Goal: Transaction & Acquisition: Subscribe to service/newsletter

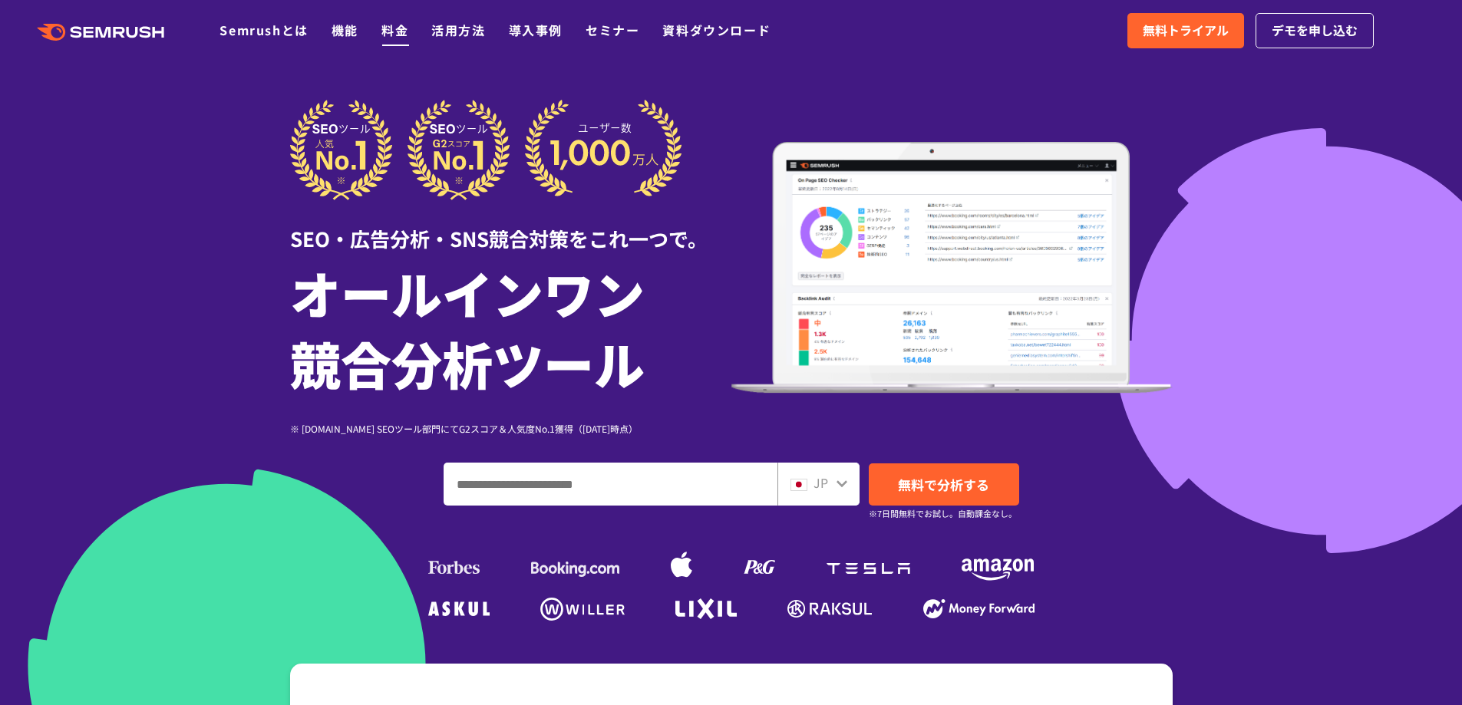
click at [388, 33] on link "料金" at bounding box center [394, 30] width 27 height 18
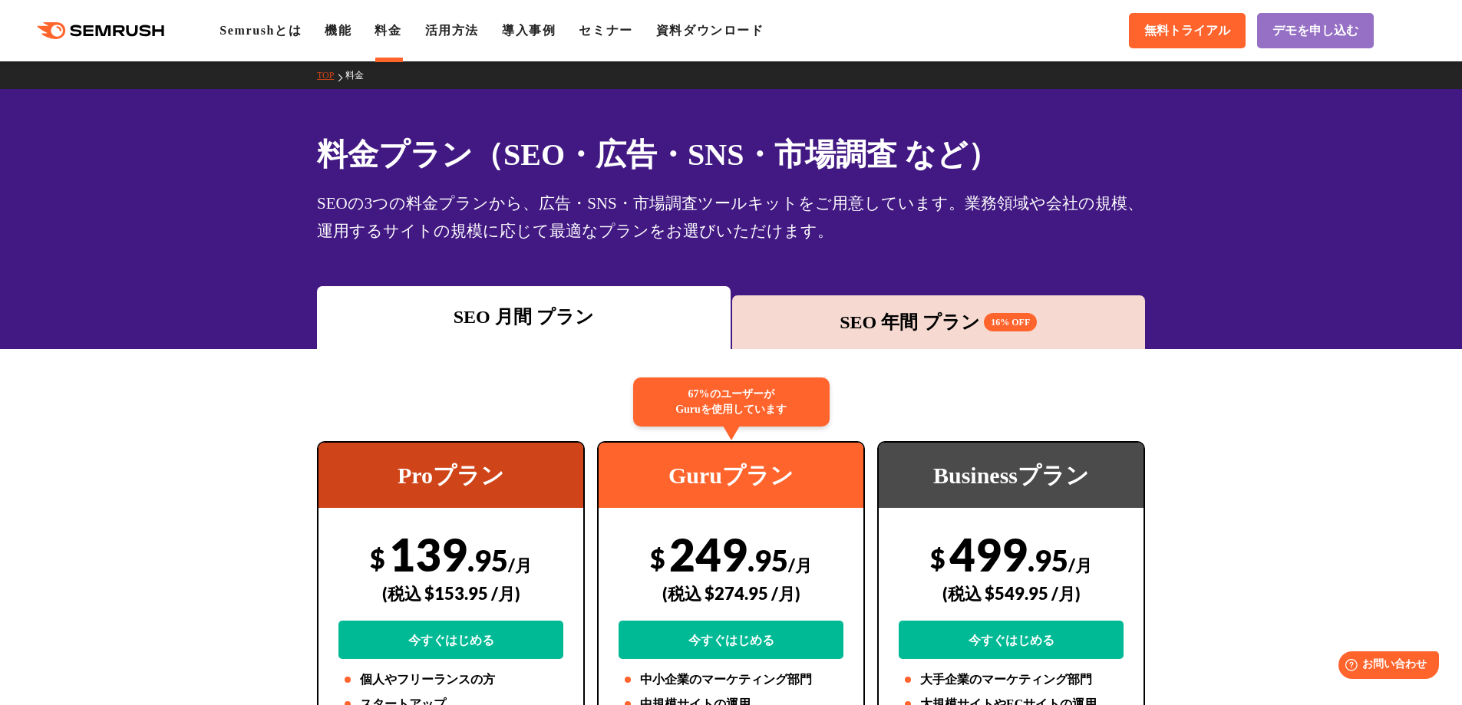
click at [796, 494] on div "Guruプラン" at bounding box center [731, 475] width 265 height 65
